Goal: Information Seeking & Learning: Learn about a topic

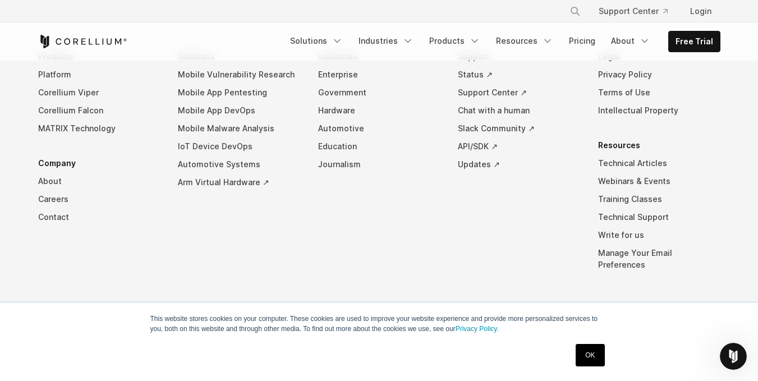
scroll to position [1392, 0]
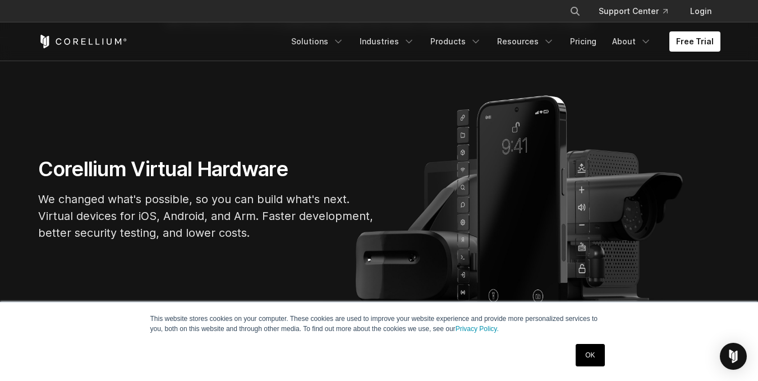
scroll to position [54, 0]
click at [466, 41] on link "Products" at bounding box center [456, 41] width 65 height 20
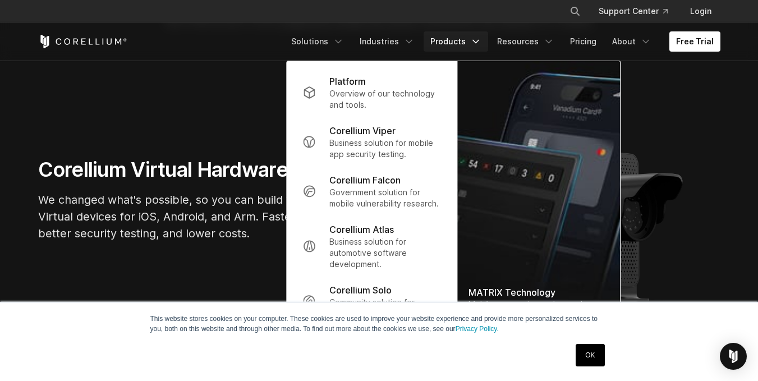
click at [466, 41] on link "Products" at bounding box center [456, 41] width 65 height 20
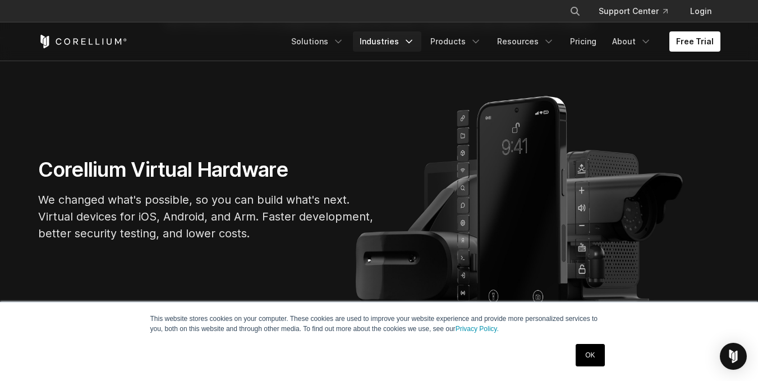
click at [409, 38] on link "Industries" at bounding box center [387, 41] width 68 height 20
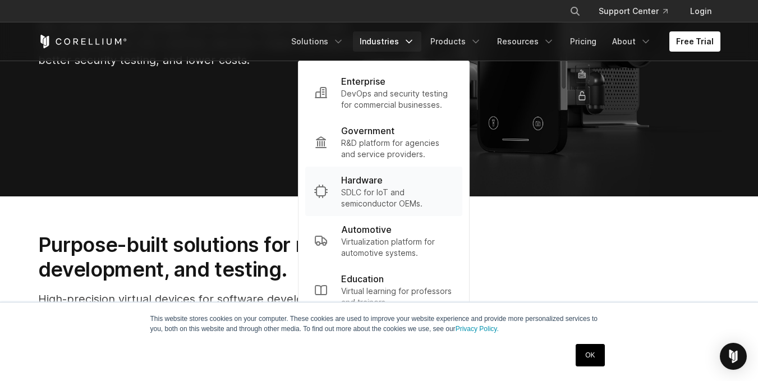
scroll to position [228, 0]
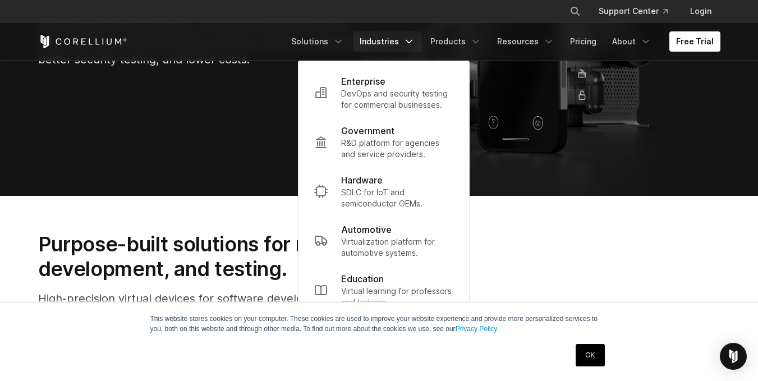
click at [603, 350] on link "OK" at bounding box center [590, 355] width 29 height 22
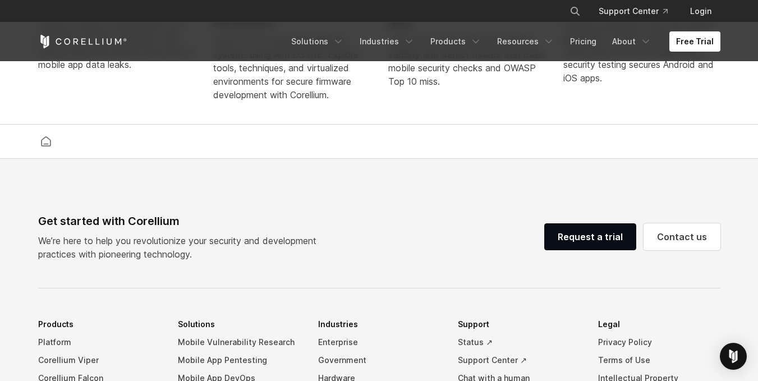
scroll to position [2372, 0]
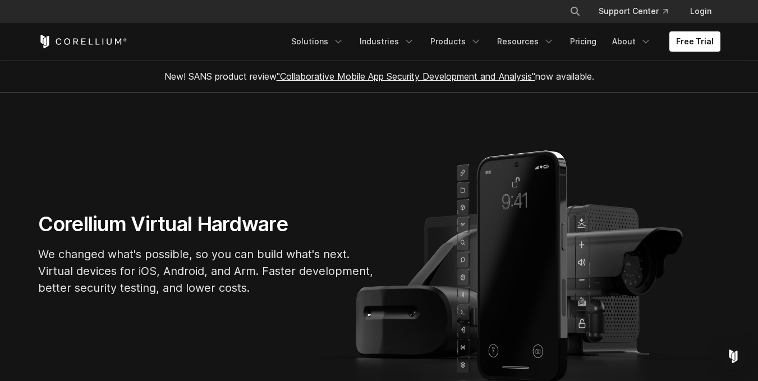
click at [364, 74] on link ""Collaborative Mobile App Security Development and Analysis"" at bounding box center [406, 76] width 259 height 11
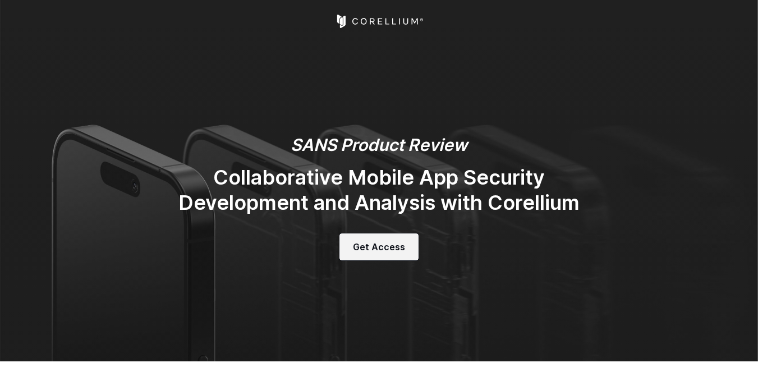
click at [392, 246] on span "Get Access" at bounding box center [379, 246] width 52 height 13
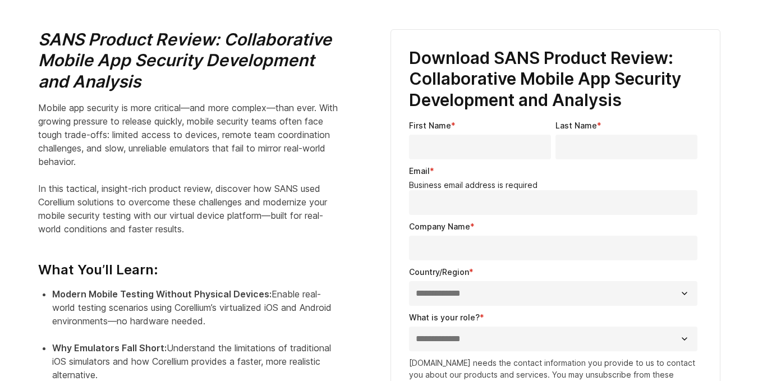
scroll to position [415, 0]
